Goal: Task Accomplishment & Management: Complete application form

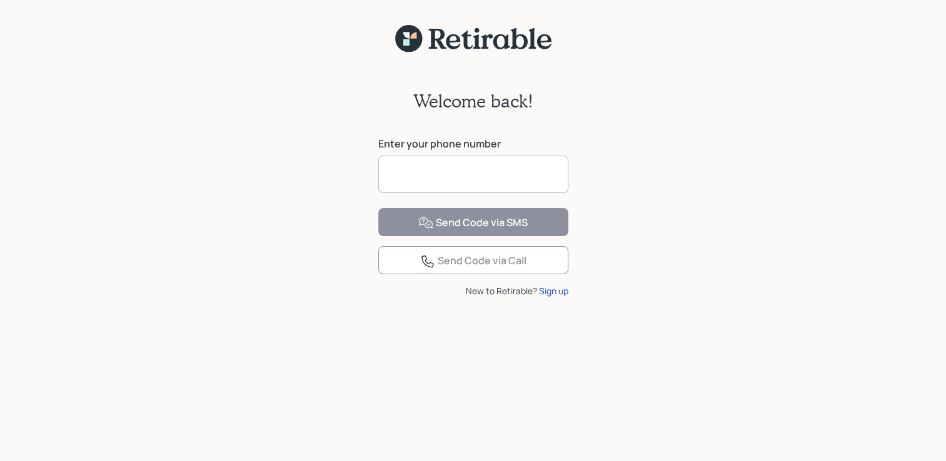
click at [416, 176] on input at bounding box center [473, 175] width 190 height 38
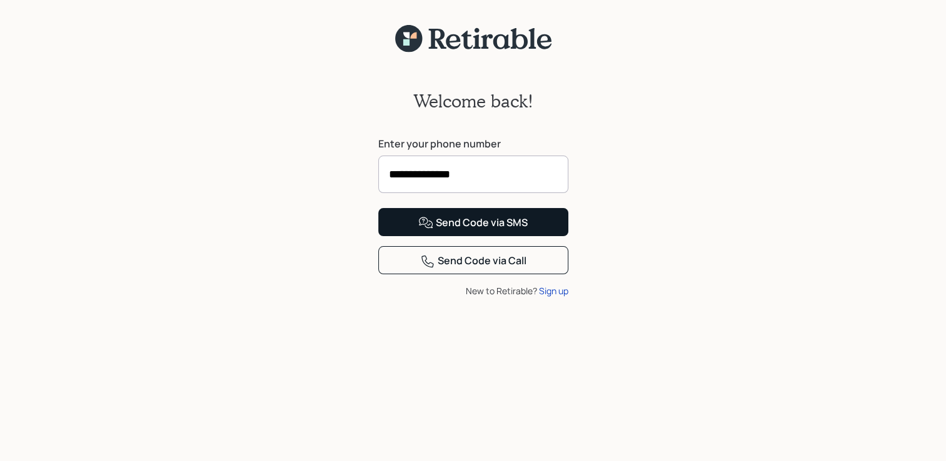
type input "**********"
click at [496, 231] on div "Send Code via SMS" at bounding box center [472, 223] width 109 height 15
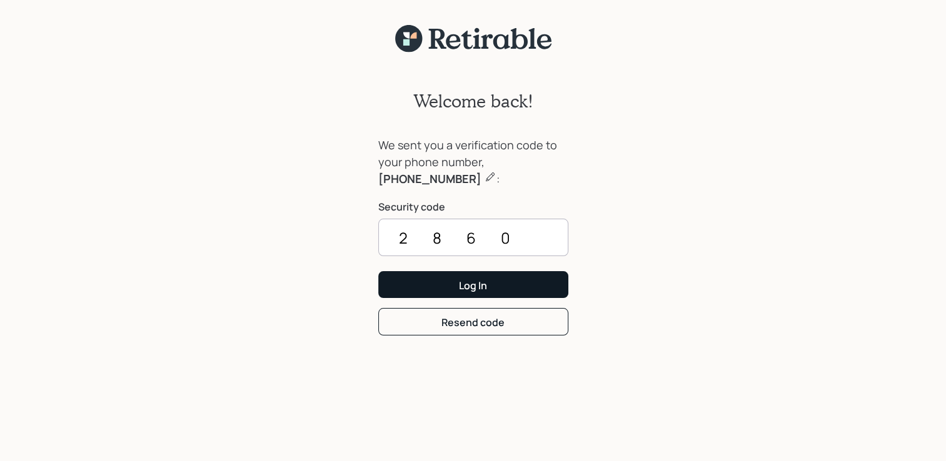
type input "2860"
click at [498, 281] on button "Log In" at bounding box center [473, 284] width 190 height 27
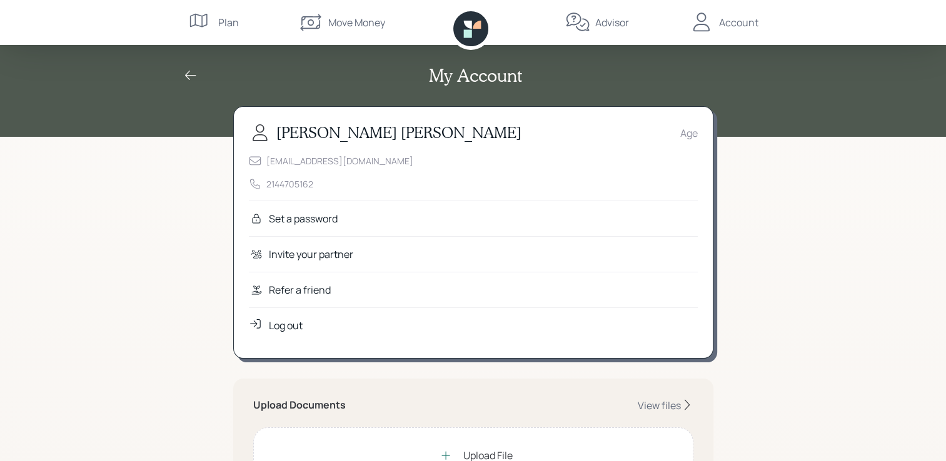
click at [374, 223] on div "Set a password" at bounding box center [473, 219] width 449 height 36
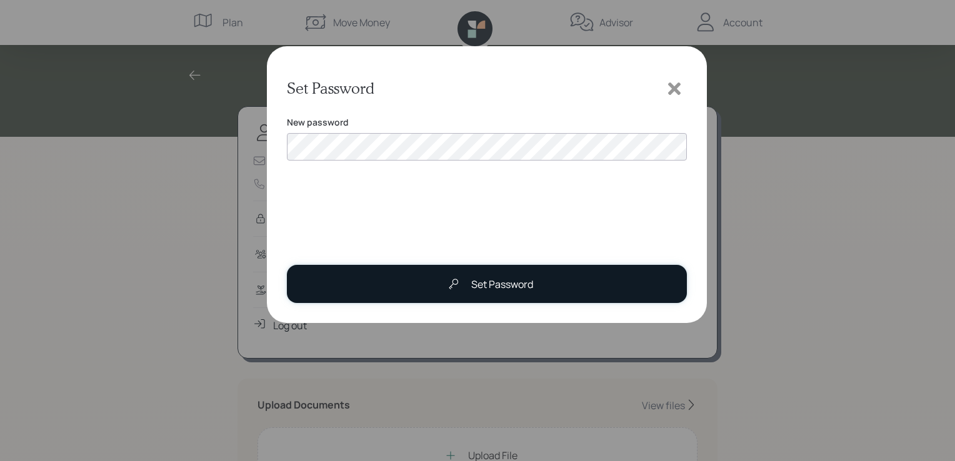
click at [430, 284] on button "Set Password" at bounding box center [487, 284] width 400 height 38
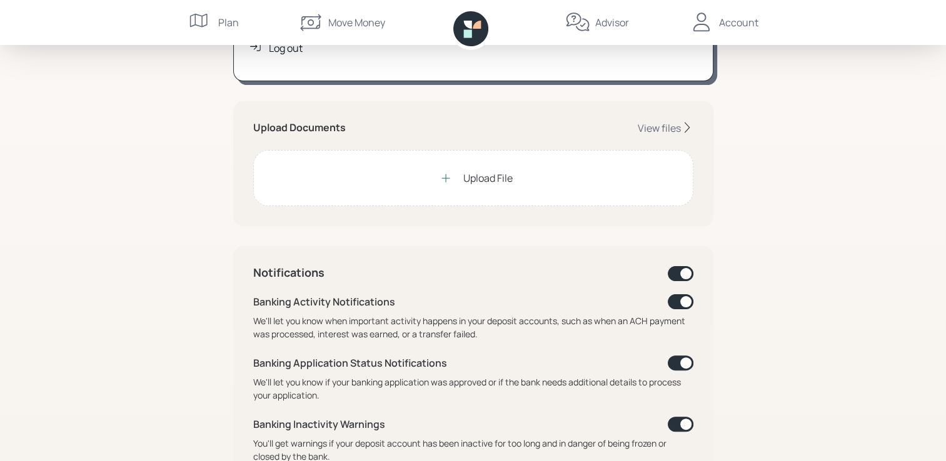
scroll to position [250, 0]
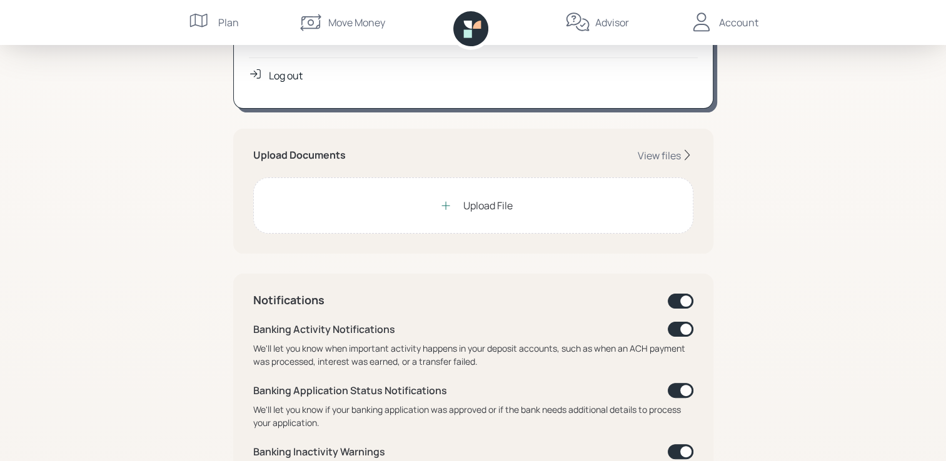
click at [483, 209] on div "Upload File" at bounding box center [487, 205] width 49 height 15
click at [663, 156] on div "View files" at bounding box center [659, 156] width 43 height 14
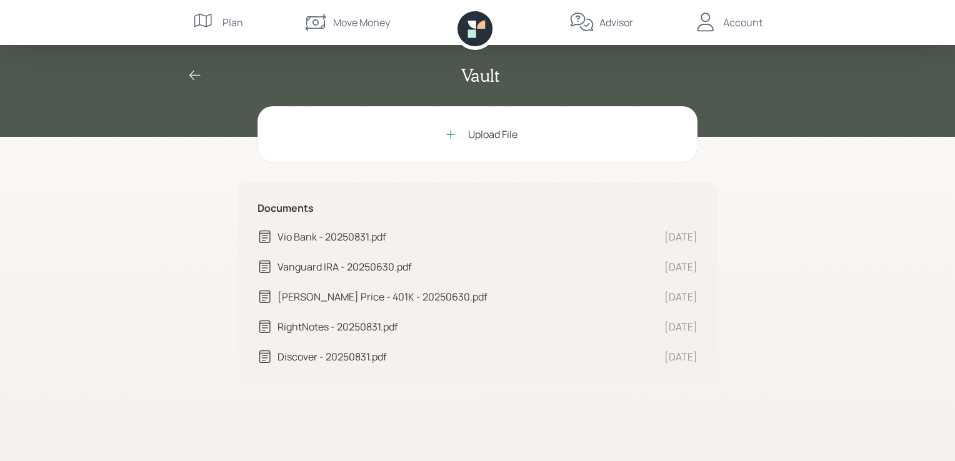
click at [773, 248] on div "Vault Upload File Documents Vio Bank - 20250831.pdf [DATE] Vanguard IRA - 20250…" at bounding box center [477, 230] width 955 height 461
click at [193, 74] on icon at bounding box center [195, 75] width 15 height 15
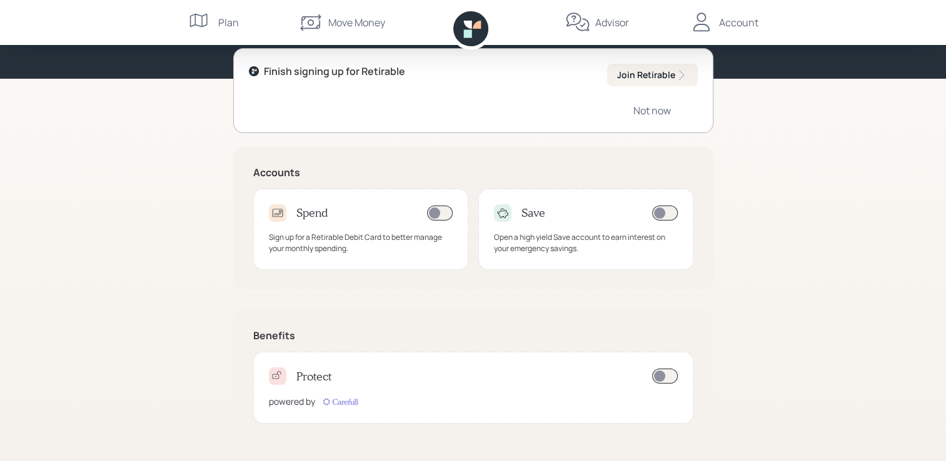
scroll to position [71, 0]
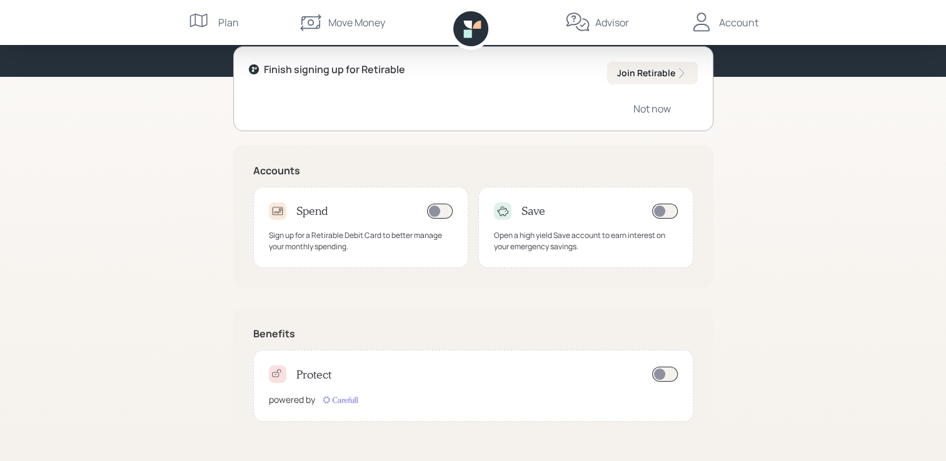
click at [790, 216] on div "Good Afternoon , [PERSON_NAME] signing up for Retirable Join Retirable Not now …" at bounding box center [473, 195] width 946 height 533
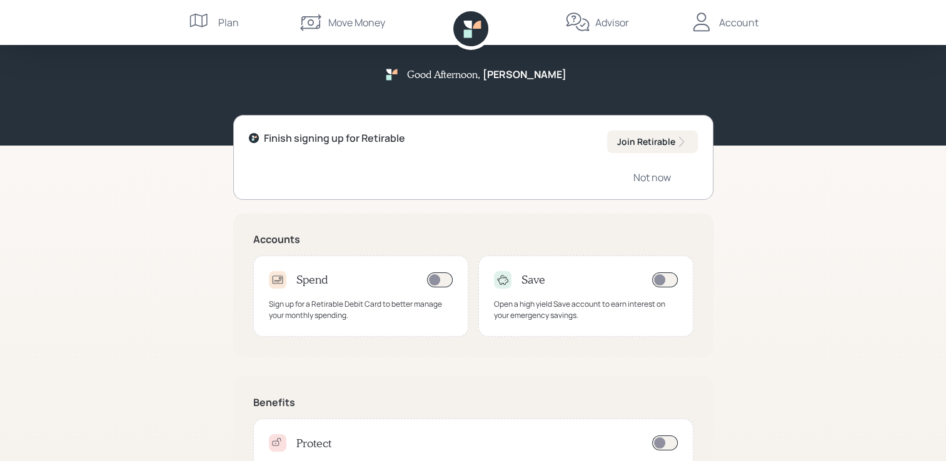
scroll to position [0, 0]
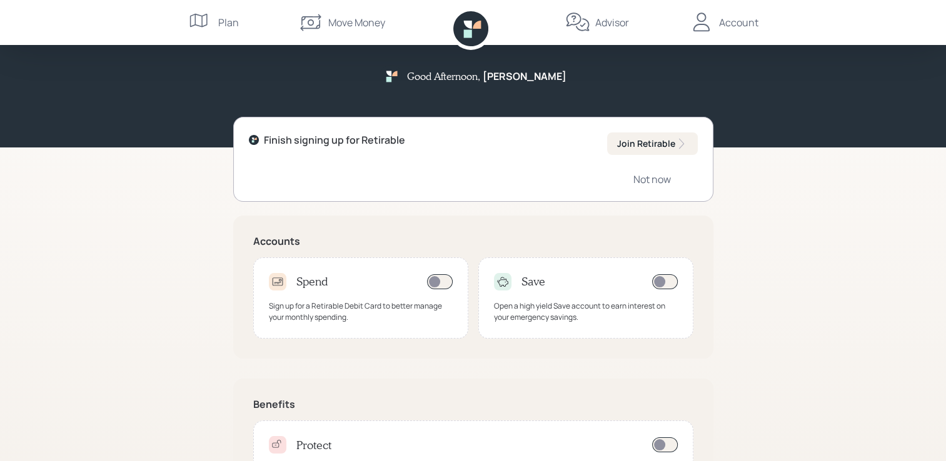
click at [722, 26] on div "Account" at bounding box center [738, 22] width 39 height 15
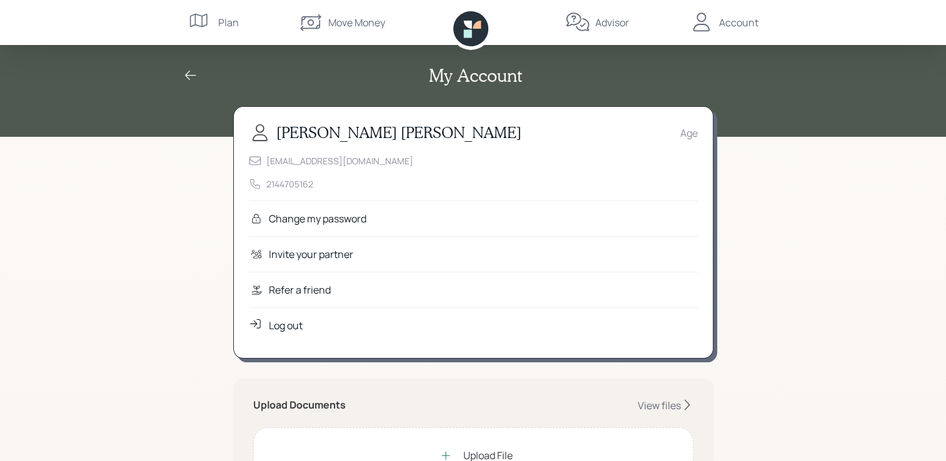
click at [718, 24] on div "Account" at bounding box center [723, 22] width 69 height 45
click at [187, 74] on icon at bounding box center [190, 75] width 15 height 15
